Goal: Task Accomplishment & Management: Complete application form

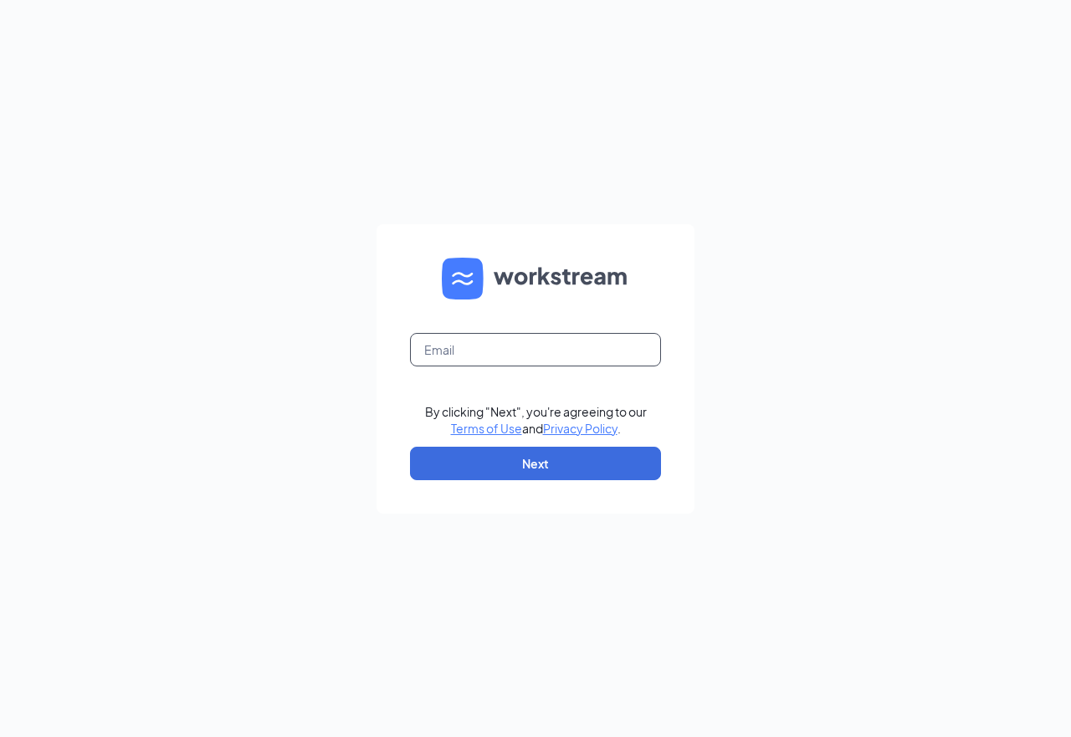
type input "[EMAIL_ADDRESS][DOMAIN_NAME]"
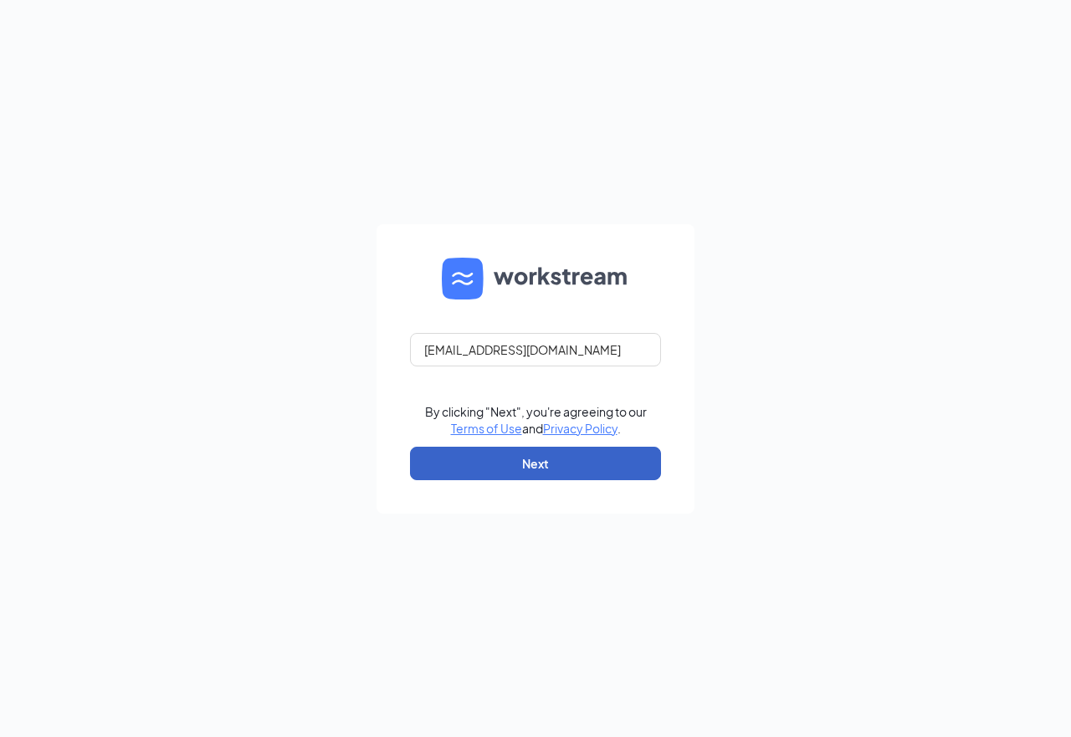
click at [525, 470] on button "Next" at bounding box center [535, 463] width 251 height 33
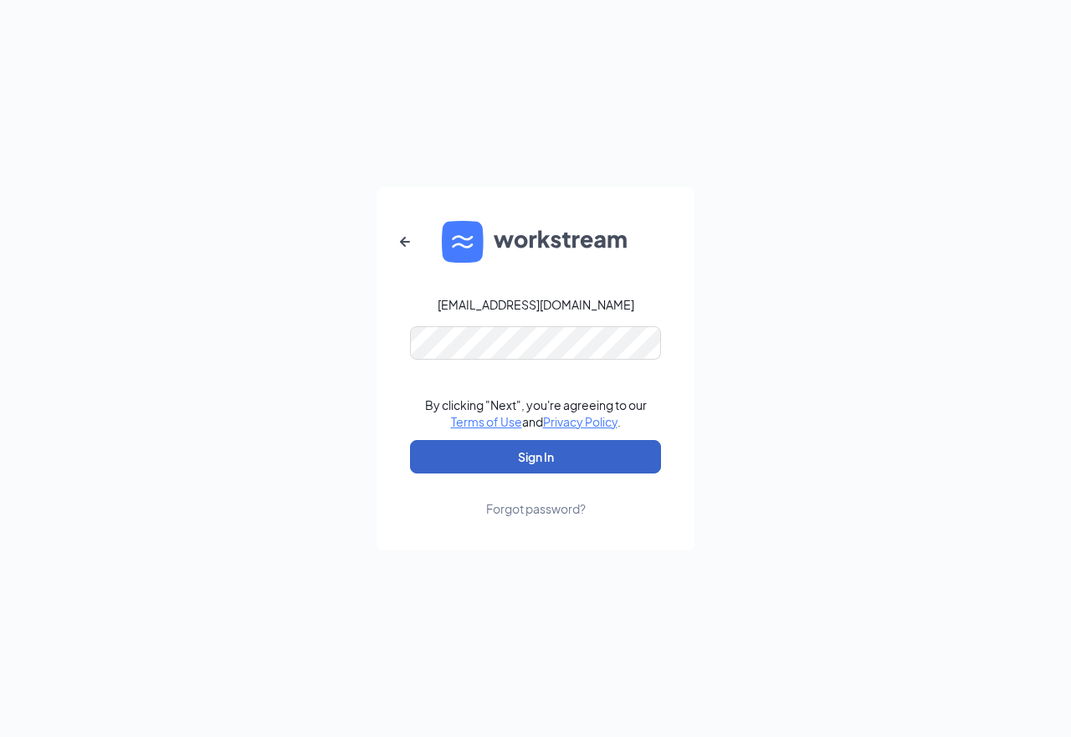
click at [533, 454] on button "Sign In" at bounding box center [535, 456] width 251 height 33
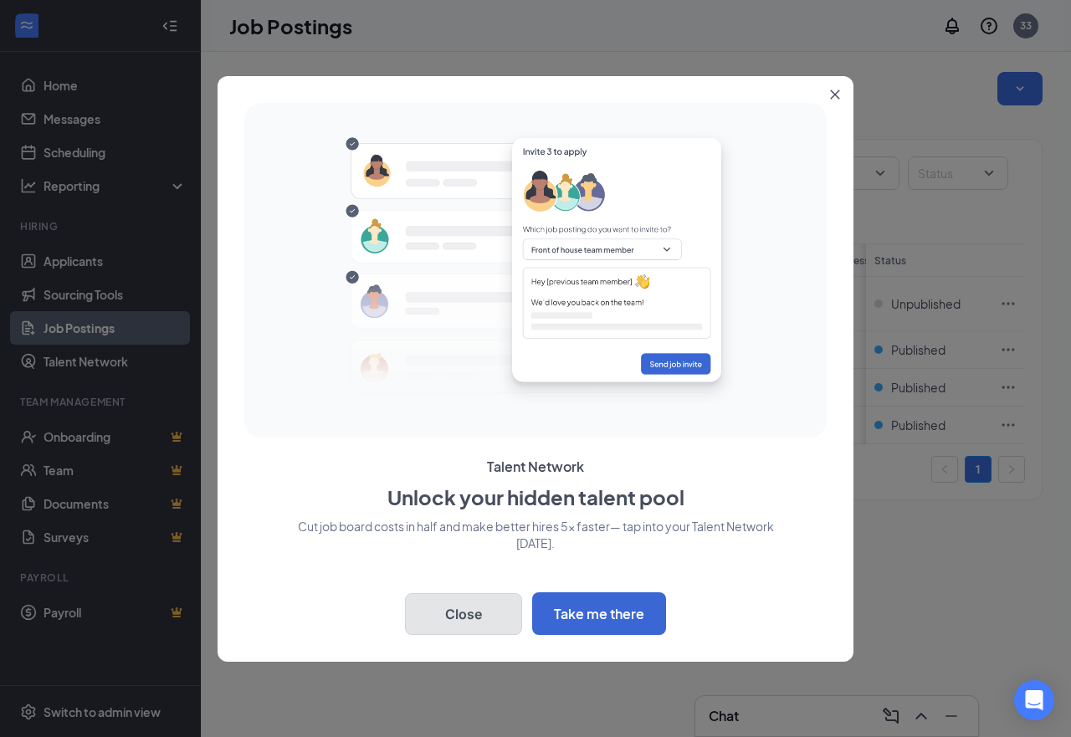
click at [468, 612] on button "Close" at bounding box center [463, 614] width 117 height 42
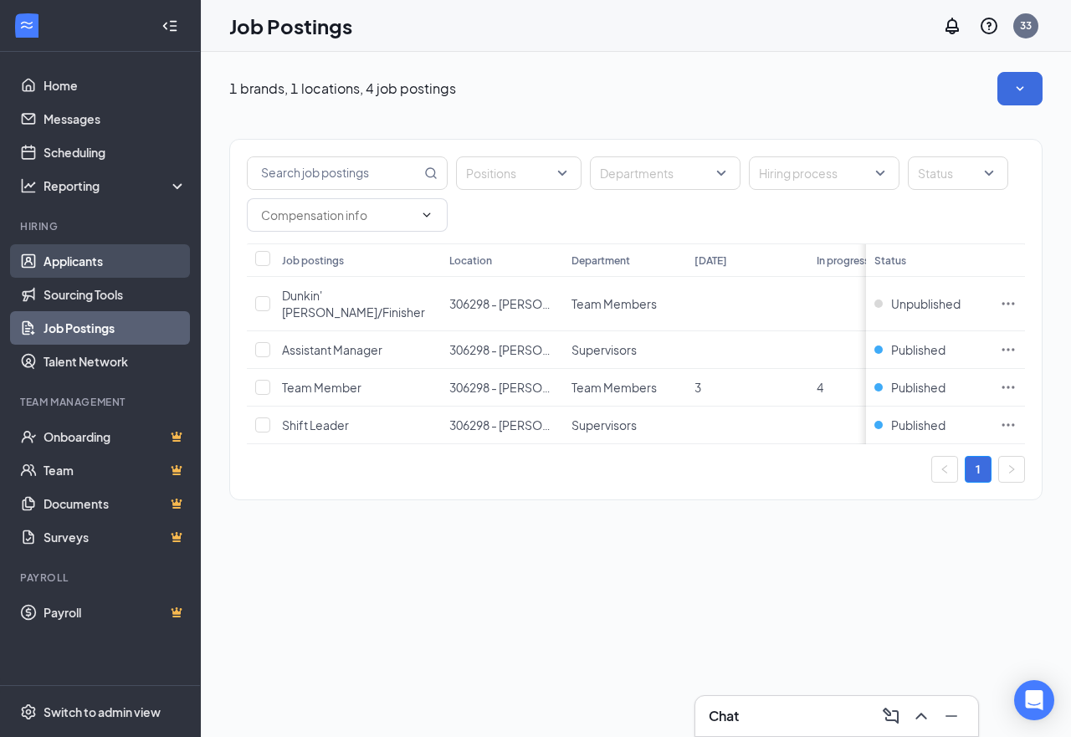
click at [117, 257] on link "Applicants" at bounding box center [115, 260] width 143 height 33
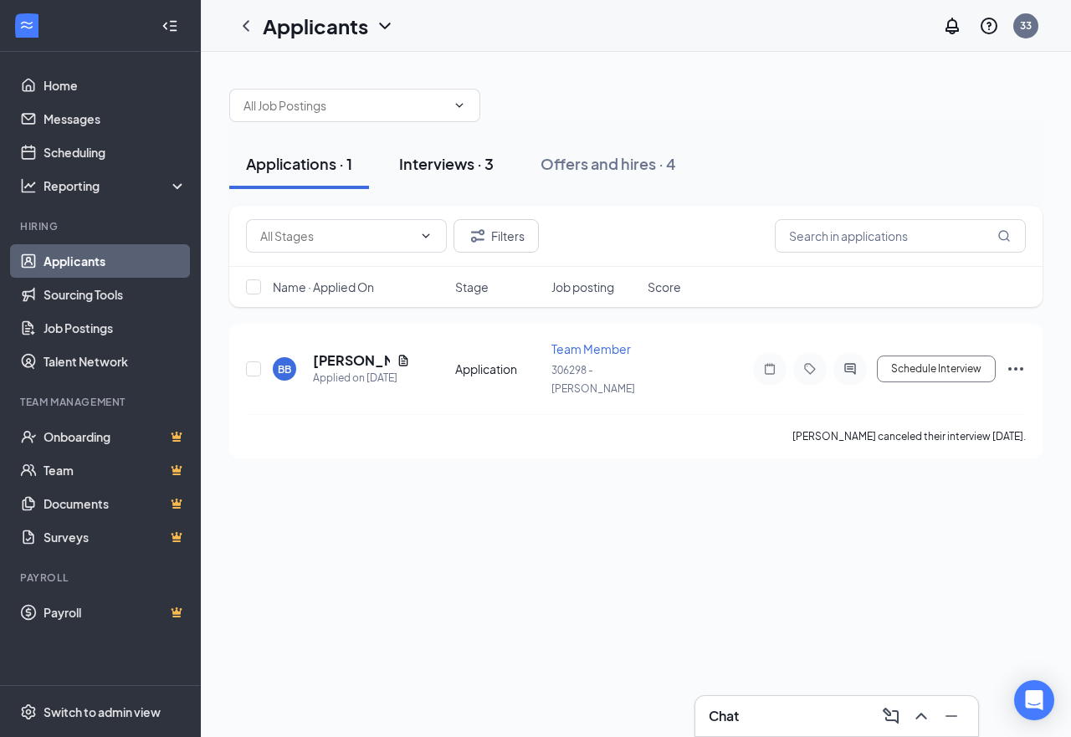
click at [437, 164] on div "Interviews · 3" at bounding box center [446, 163] width 95 height 21
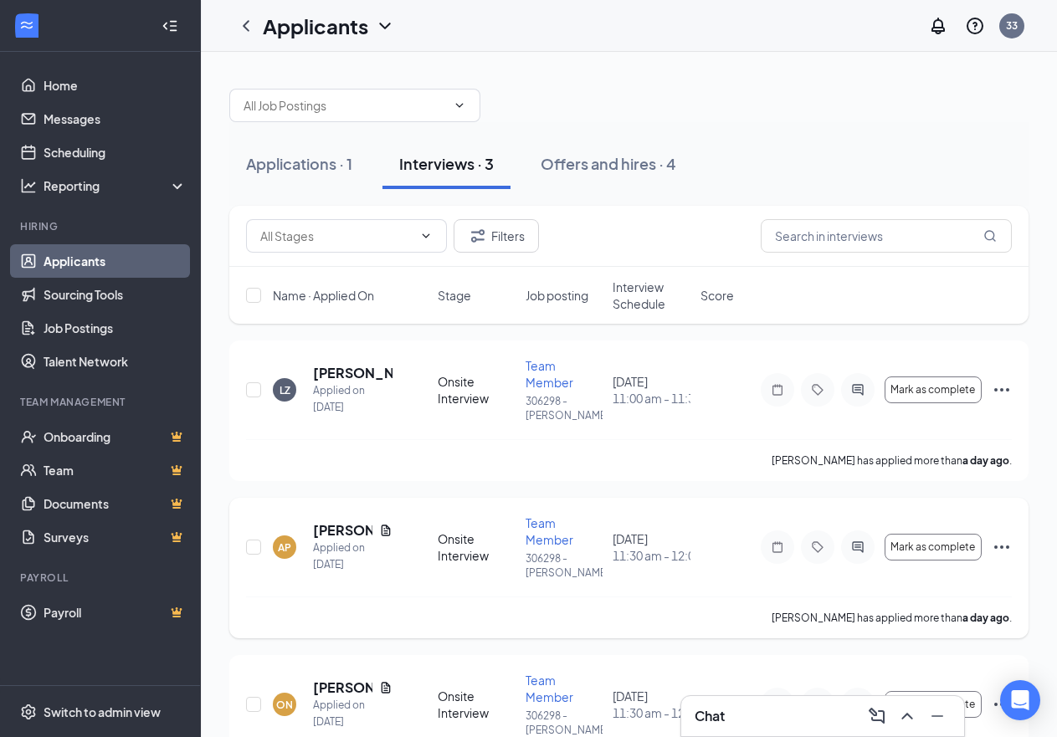
scroll to position [38, 0]
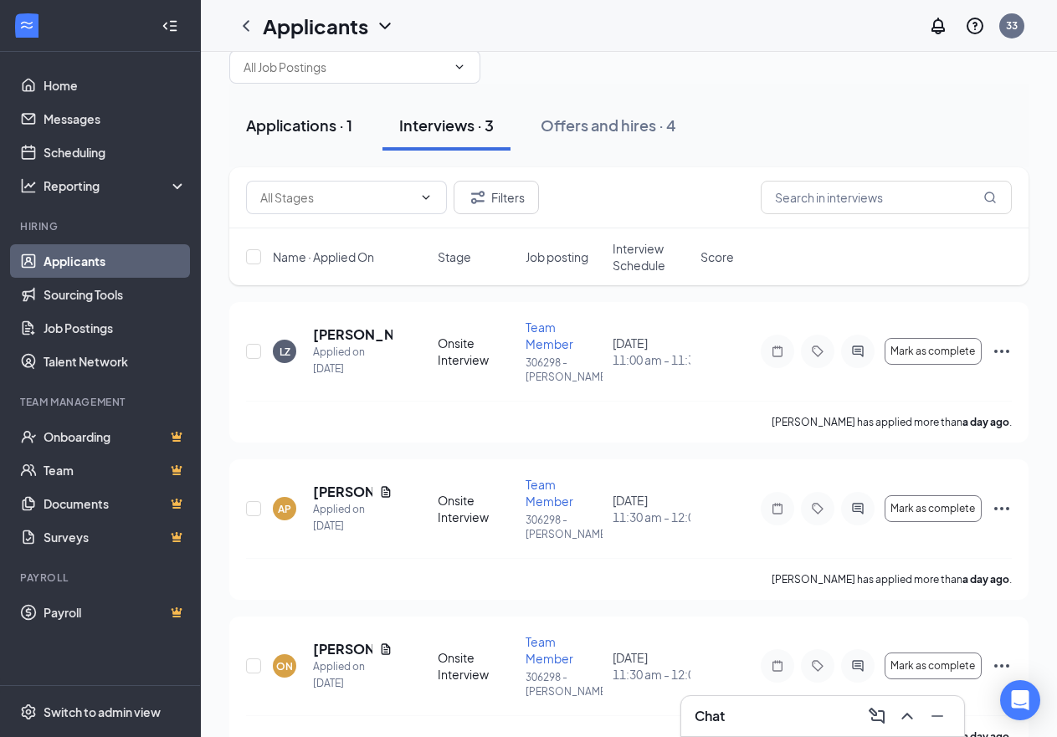
click at [311, 136] on button "Applications · 1" at bounding box center [299, 125] width 140 height 50
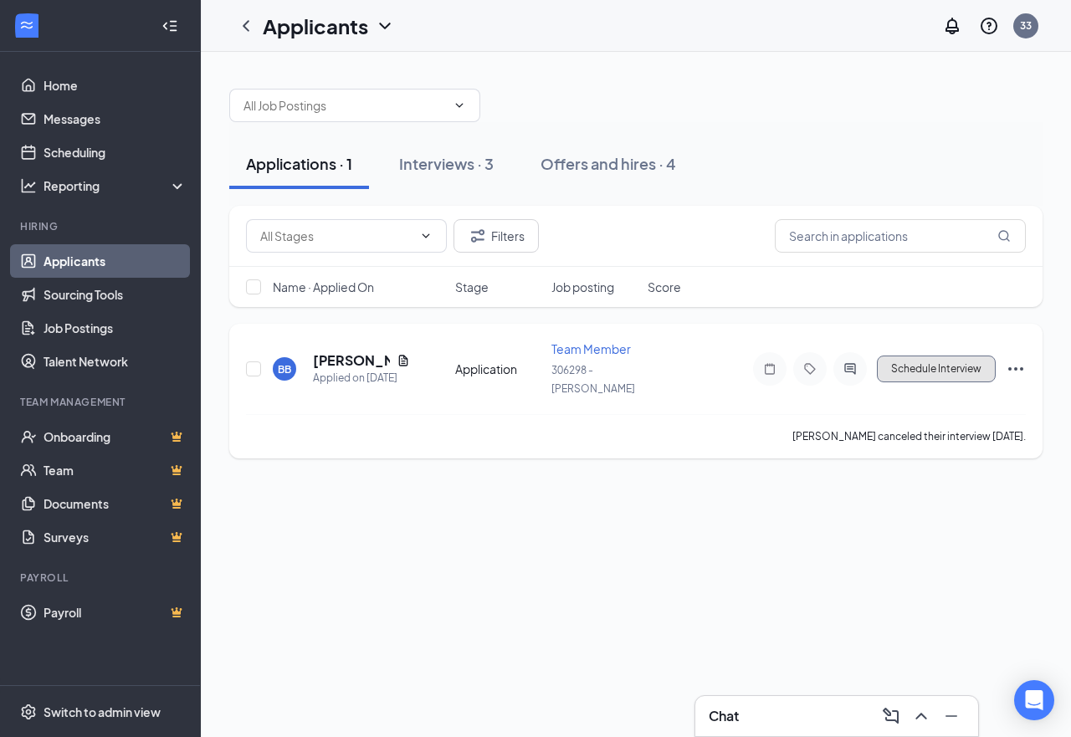
click at [967, 362] on button "Schedule Interview" at bounding box center [936, 369] width 119 height 27
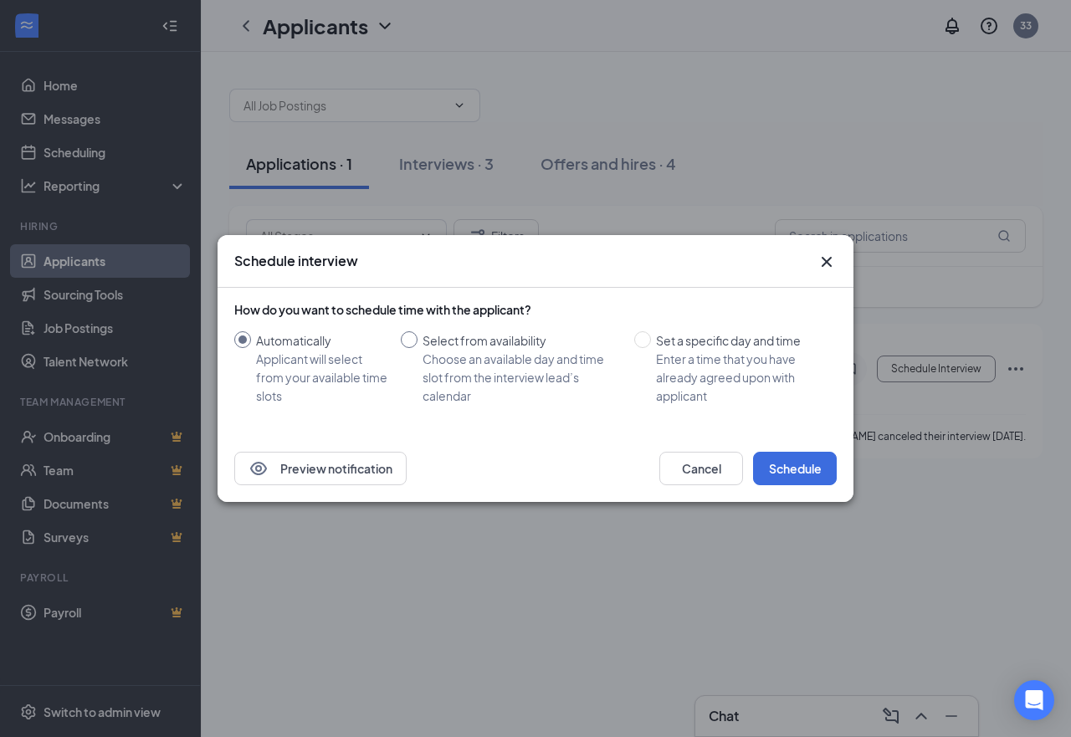
click at [497, 375] on div "Choose an available day and time slot from the interview lead’s calendar" at bounding box center [522, 377] width 198 height 55
click at [418, 348] on input "Select from availability Choose an available day and time slot from the intervi…" at bounding box center [409, 339] width 17 height 17
radio input "true"
radio input "false"
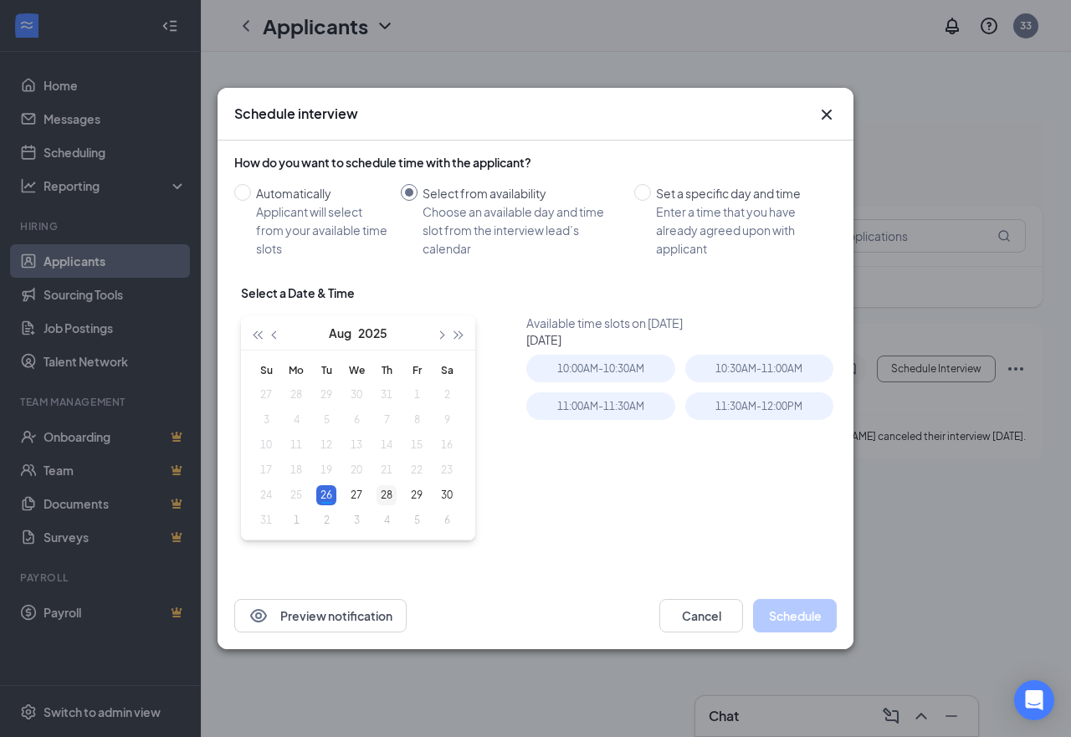
click at [387, 499] on div "28" at bounding box center [387, 495] width 20 height 20
type input "Aug 28, 2025"
click at [761, 408] on div "11:30AM - 12:00PM" at bounding box center [759, 407] width 148 height 28
click at [803, 613] on button "Schedule" at bounding box center [795, 615] width 84 height 33
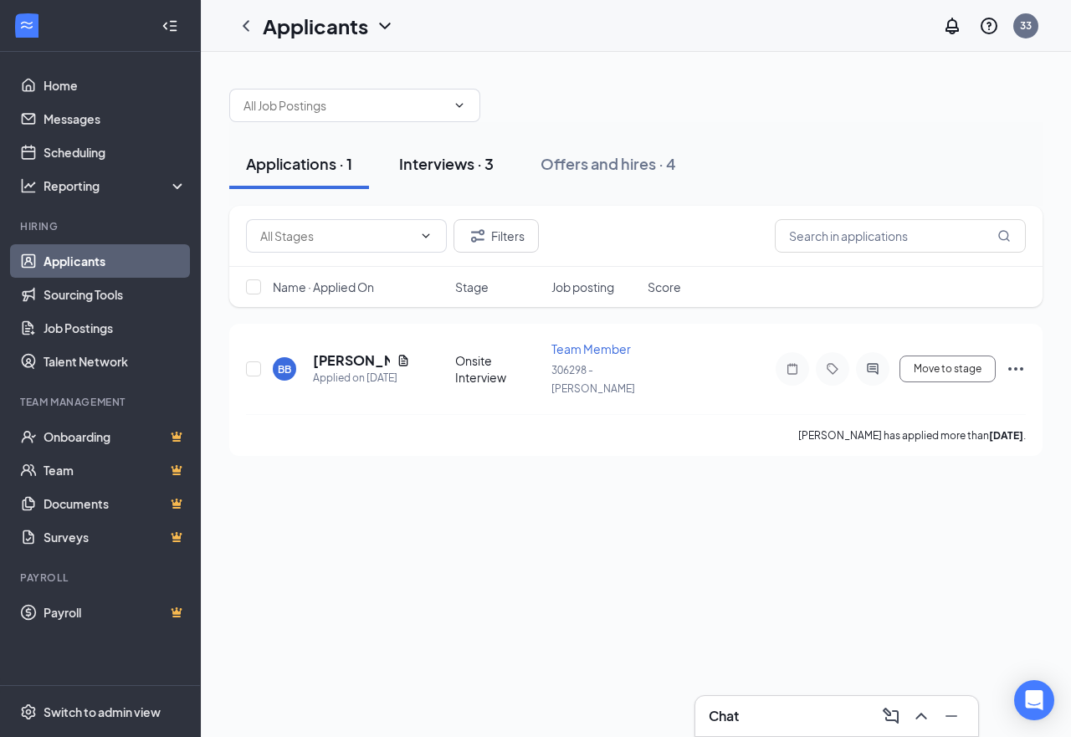
click at [456, 168] on div "Interviews · 3" at bounding box center [446, 163] width 95 height 21
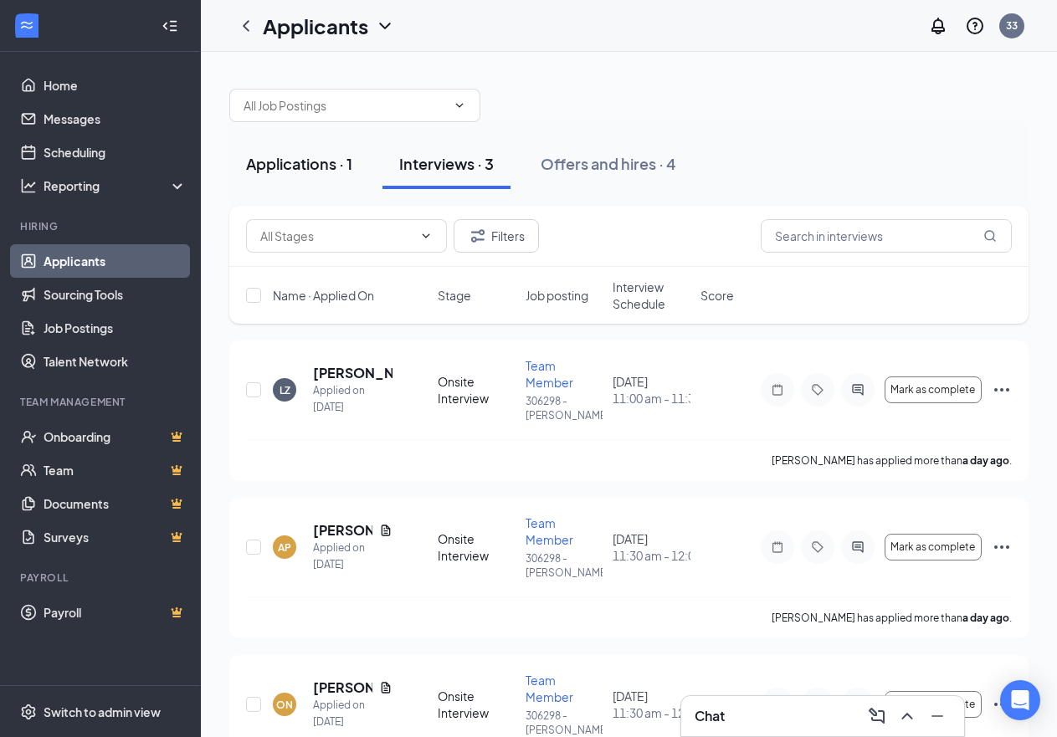
click at [313, 167] on div "Applications · 1" at bounding box center [299, 163] width 106 height 21
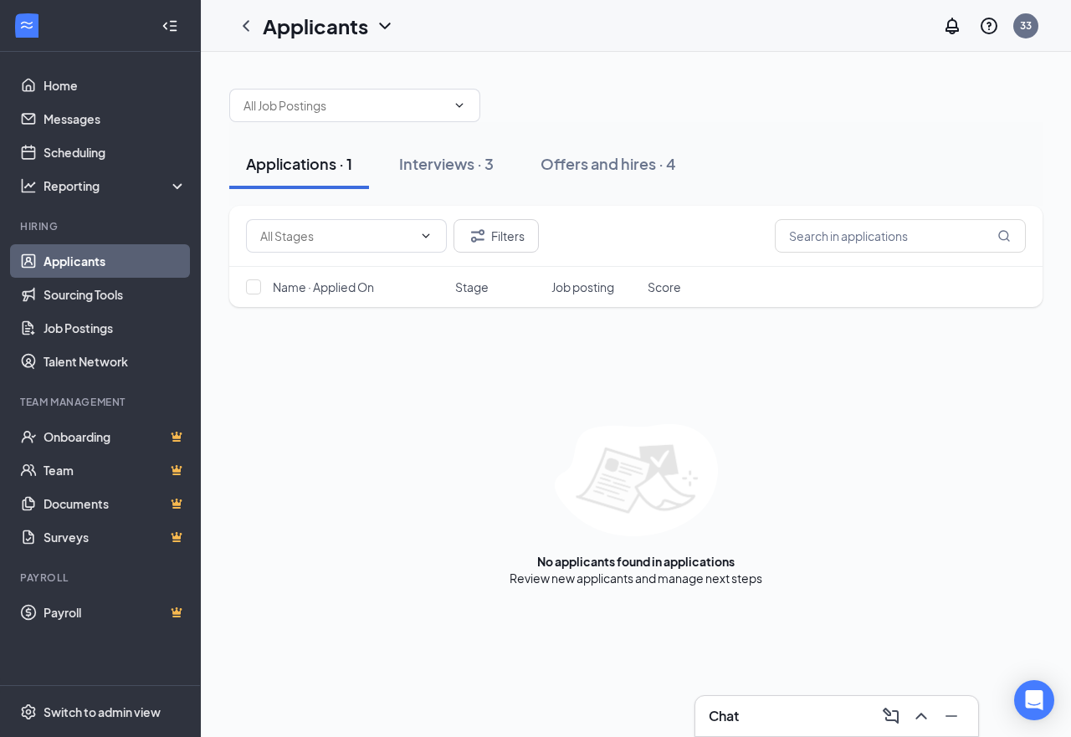
drag, startPoint x: 450, startPoint y: 164, endPoint x: 432, endPoint y: 65, distance: 100.5
click at [450, 163] on div "Interviews · 3" at bounding box center [446, 163] width 95 height 21
